Goal: Transaction & Acquisition: Download file/media

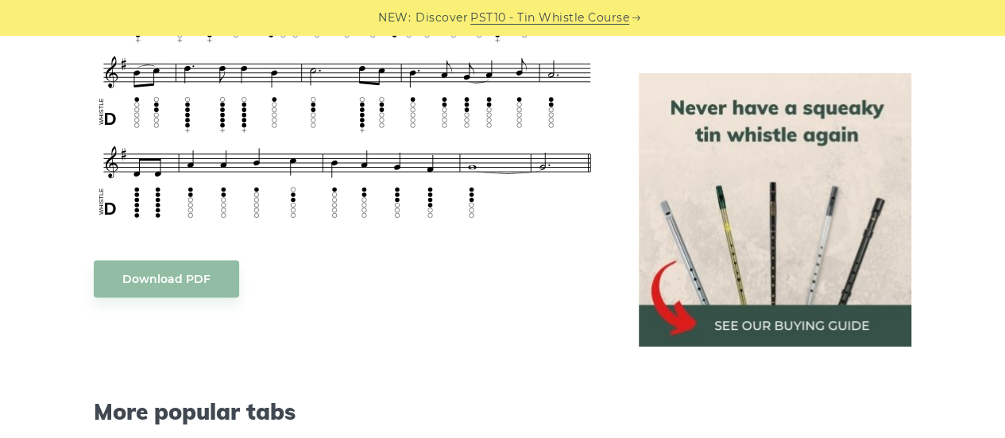
scroll to position [927, 0]
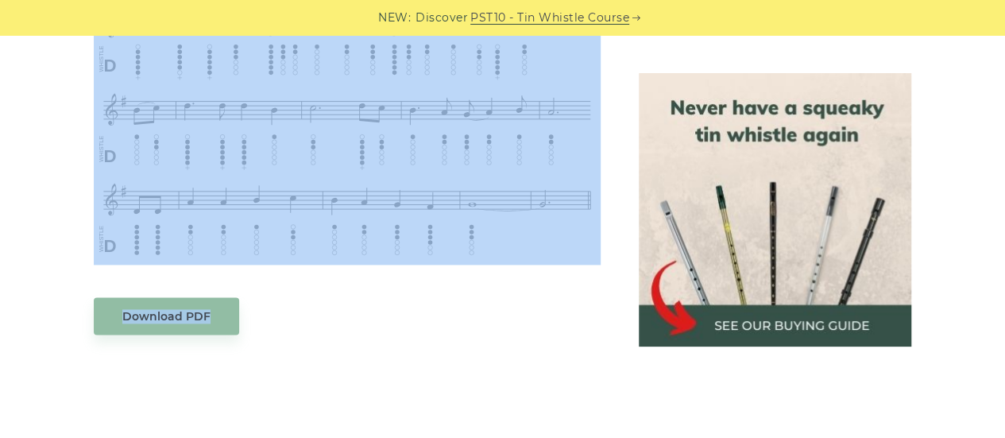
drag, startPoint x: 541, startPoint y: 265, endPoint x: 253, endPoint y: 246, distance: 289.1
click at [253, 190] on div "Sheet music notes and tab to play Fields of Athenry on a tin whistle ([PERSON_N…" at bounding box center [347, 193] width 507 height 1337
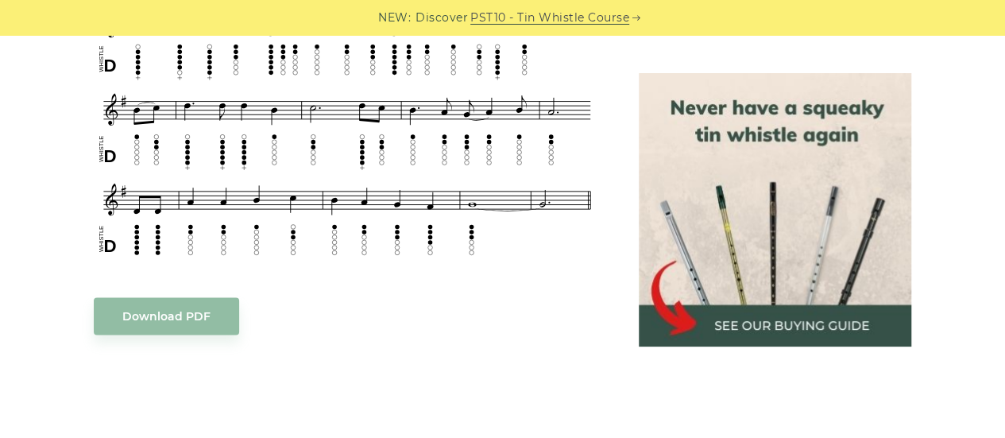
click at [254, 304] on div "Download PDF" at bounding box center [347, 315] width 507 height 37
click at [188, 316] on body "NEW: Discover PST10 - Tin Whistle Course Lessons Fingering Charts Tabs & Notes …" at bounding box center [502, 430] width 1005 height 2714
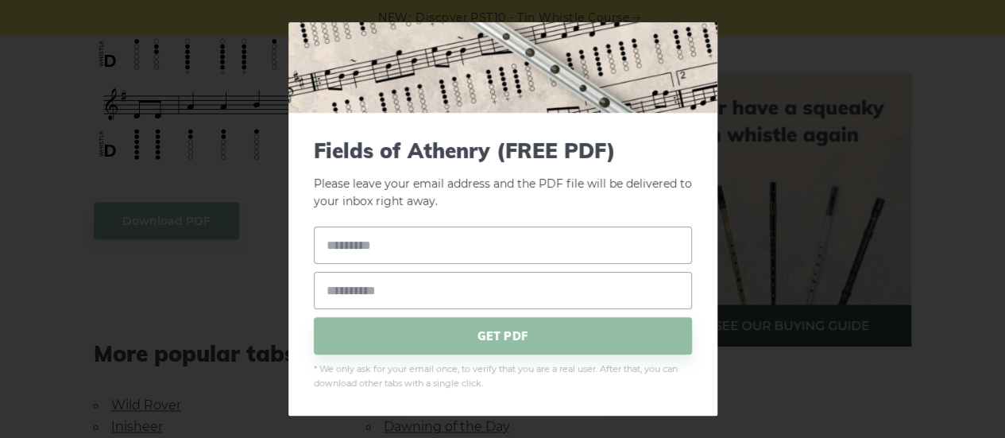
scroll to position [1059, 0]
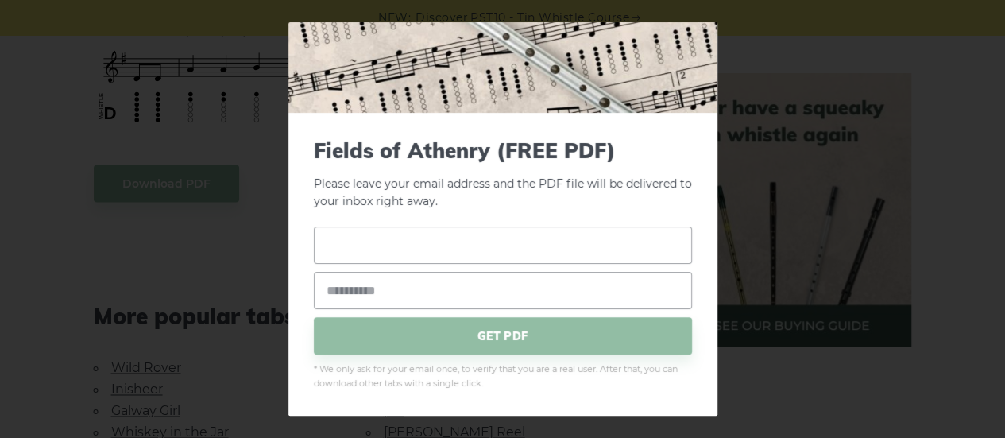
click at [408, 244] on input "text" at bounding box center [503, 245] width 378 height 37
type input "*****"
click at [345, 300] on input "email" at bounding box center [503, 290] width 378 height 37
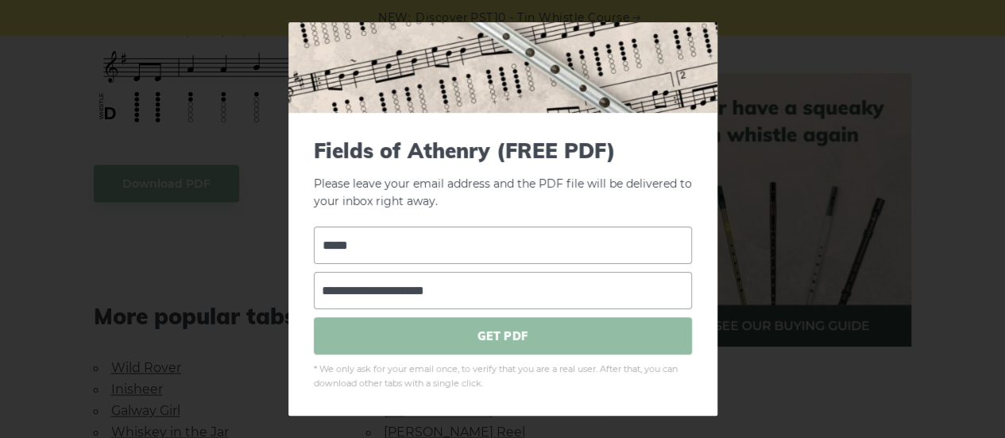
type input "**********"
click at [413, 340] on span "GET PDF" at bounding box center [503, 335] width 378 height 37
